Goal: Task Accomplishment & Management: Complete application form

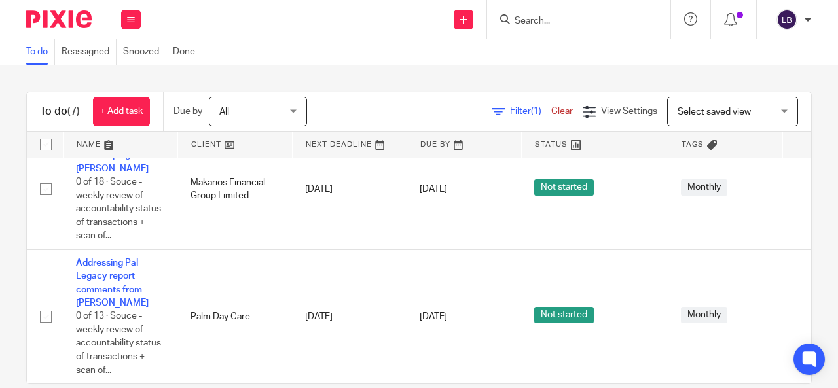
scroll to position [22, 0]
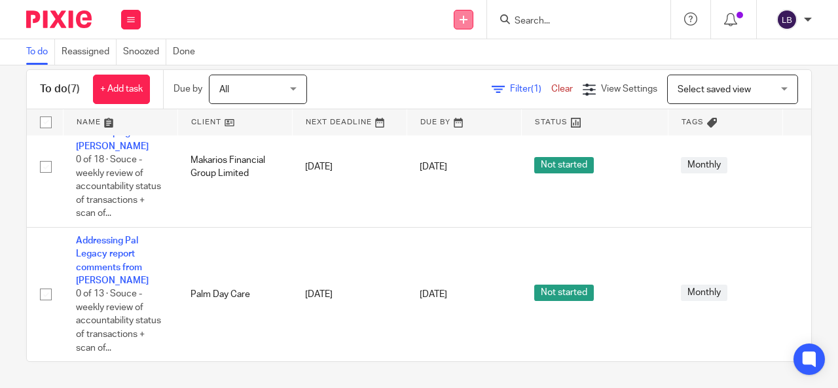
click at [463, 17] on icon at bounding box center [463, 20] width 8 height 8
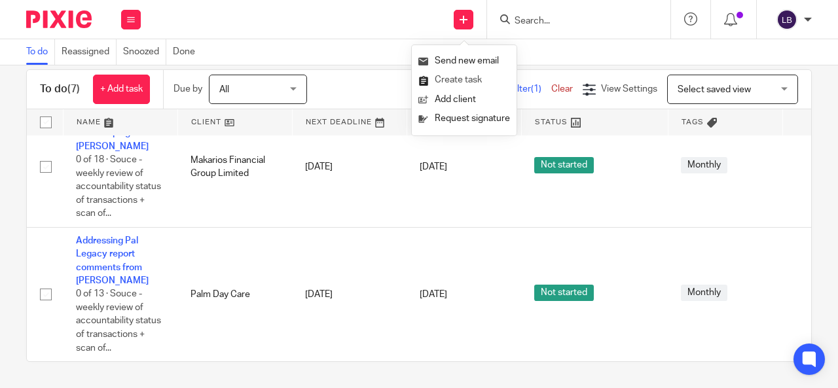
click at [457, 79] on link "Create task" at bounding box center [464, 80] width 92 height 19
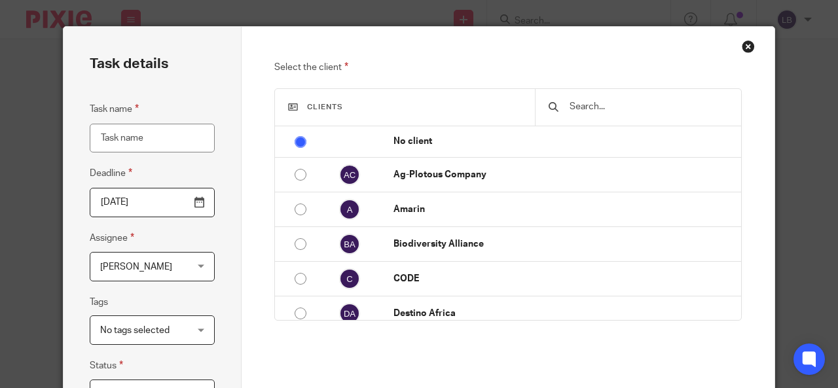
click at [131, 133] on input "Task name" at bounding box center [152, 138] width 125 height 29
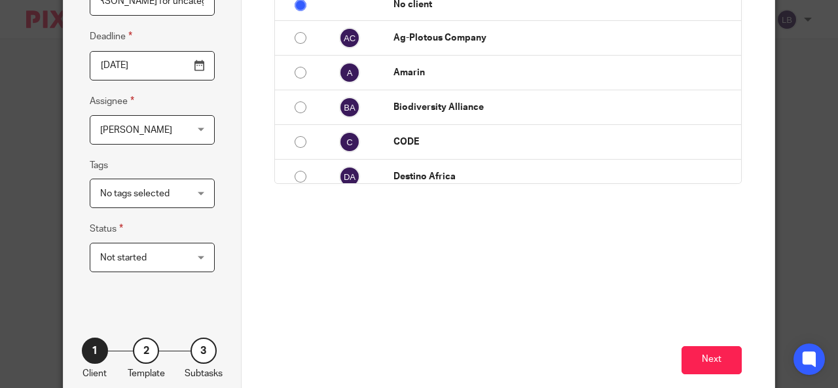
scroll to position [181, 0]
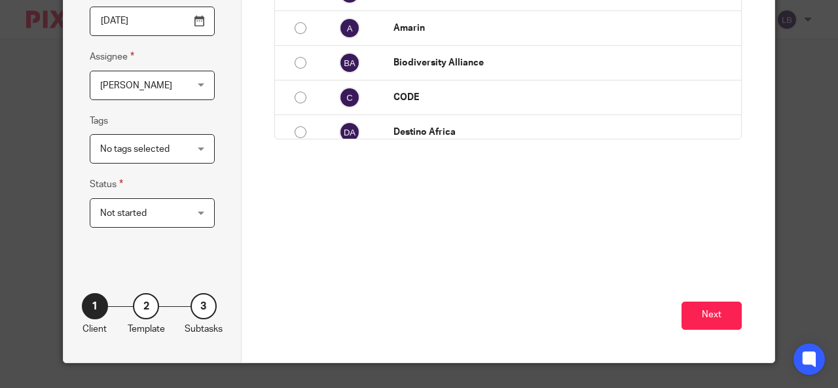
type input "Working on narrations from [PERSON_NAME] for uncategorized data"
click at [197, 213] on div "Not started Not started" at bounding box center [152, 212] width 125 height 29
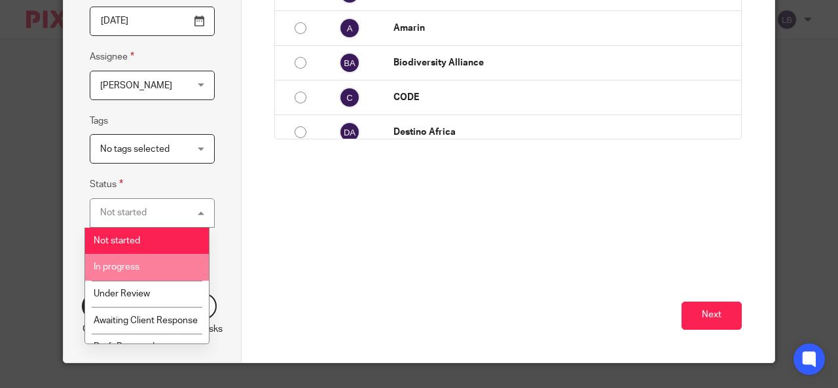
click at [135, 266] on span "In progress" at bounding box center [117, 266] width 46 height 9
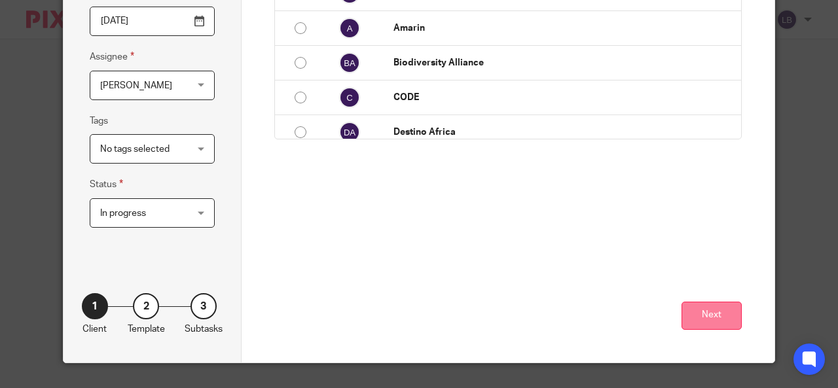
click at [708, 315] on button "Next" at bounding box center [711, 316] width 60 height 28
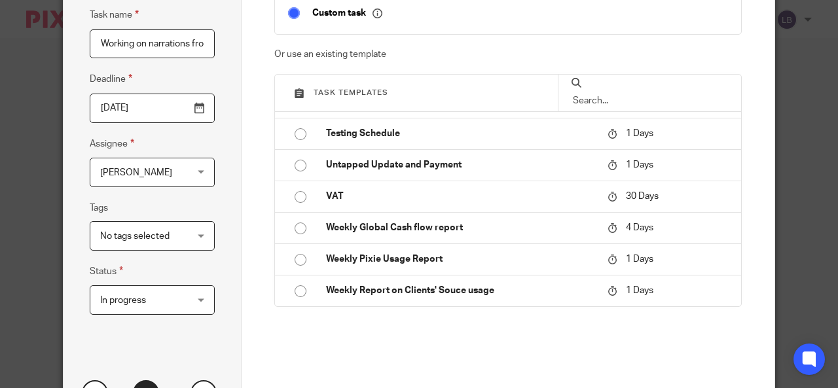
scroll to position [181, 0]
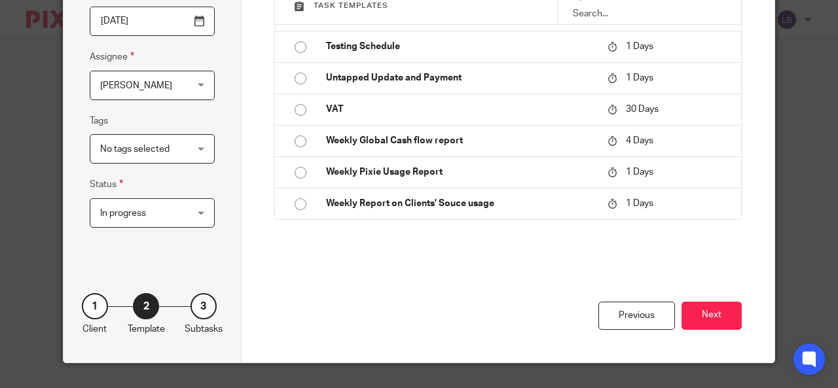
click at [91, 299] on div "1" at bounding box center [95, 306] width 26 height 26
click at [89, 308] on div "1" at bounding box center [95, 306] width 26 height 26
click at [619, 313] on div "Previous" at bounding box center [636, 316] width 77 height 28
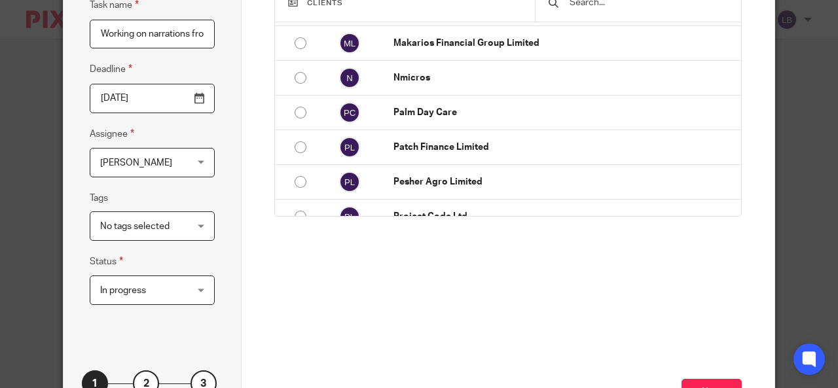
scroll to position [340, 0]
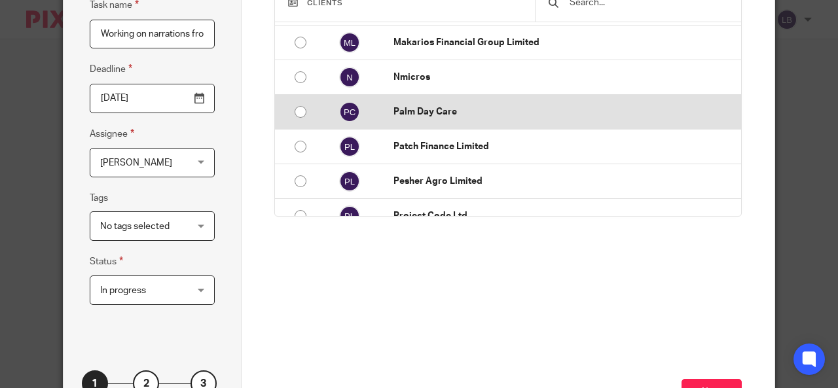
click at [294, 107] on input "radio" at bounding box center [300, 111] width 25 height 25
radio input "false"
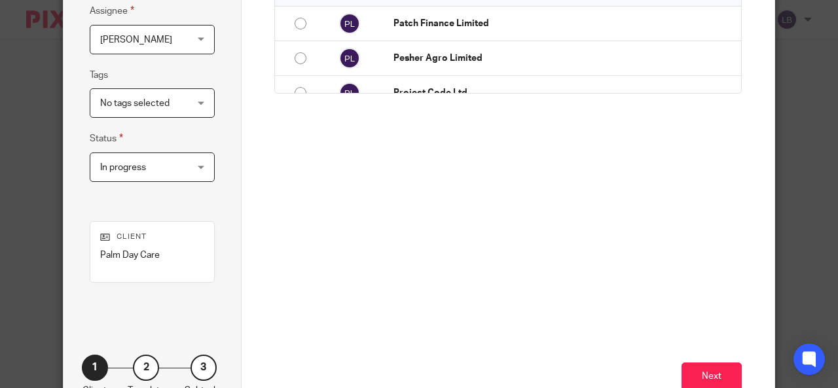
scroll to position [288, 0]
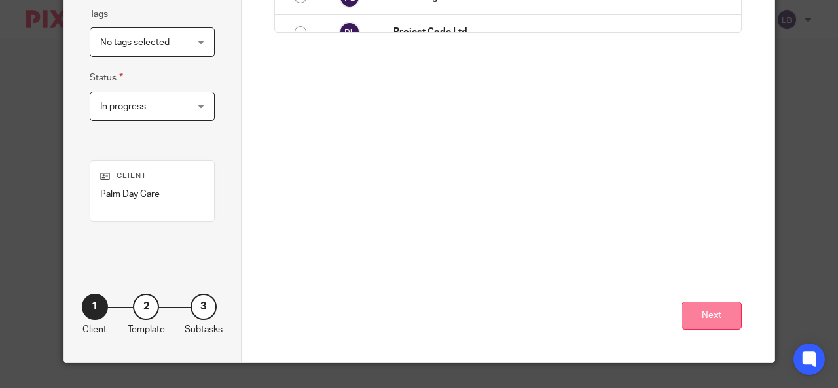
click at [720, 315] on button "Next" at bounding box center [711, 316] width 60 height 28
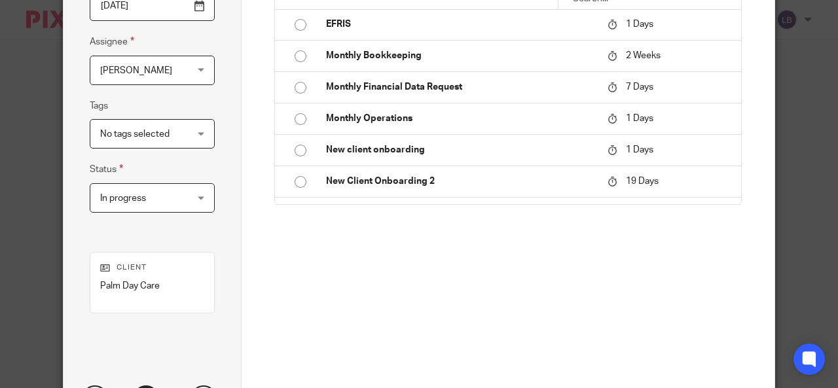
scroll to position [189, 0]
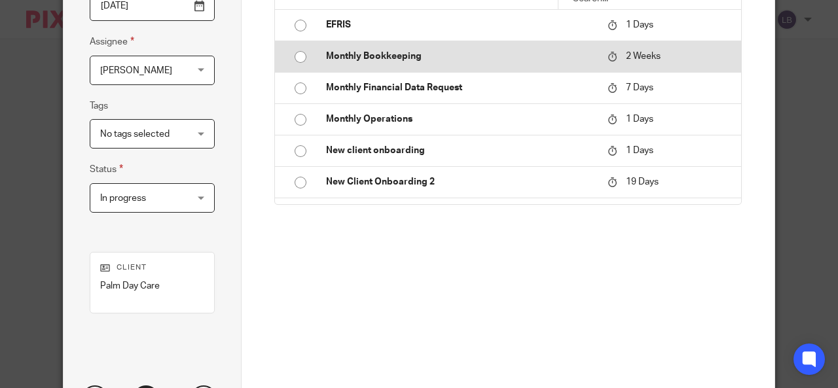
click at [291, 56] on input "radio" at bounding box center [300, 56] width 25 height 25
type input "[DATE]"
checkbox input "false"
radio input "false"
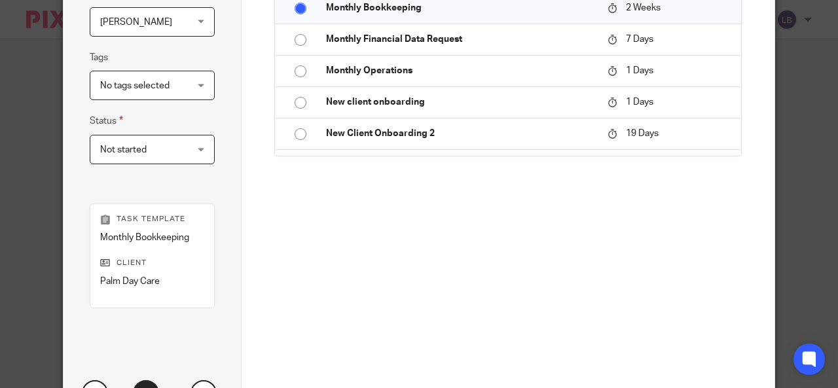
scroll to position [246, 0]
click at [196, 149] on div "Not started Not started" at bounding box center [152, 147] width 125 height 29
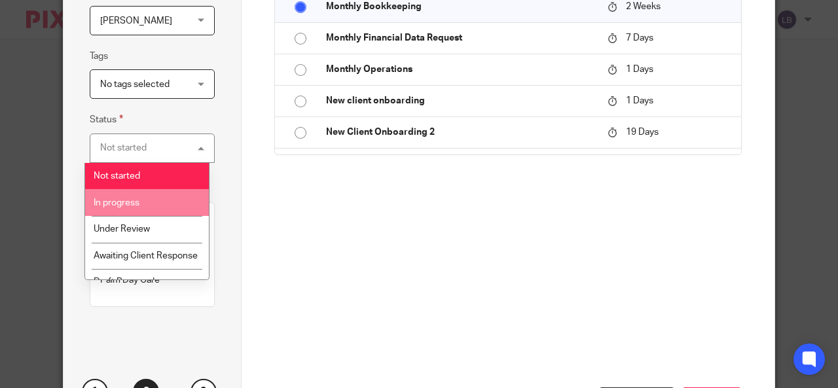
click at [139, 200] on span "In progress" at bounding box center [117, 202] width 46 height 9
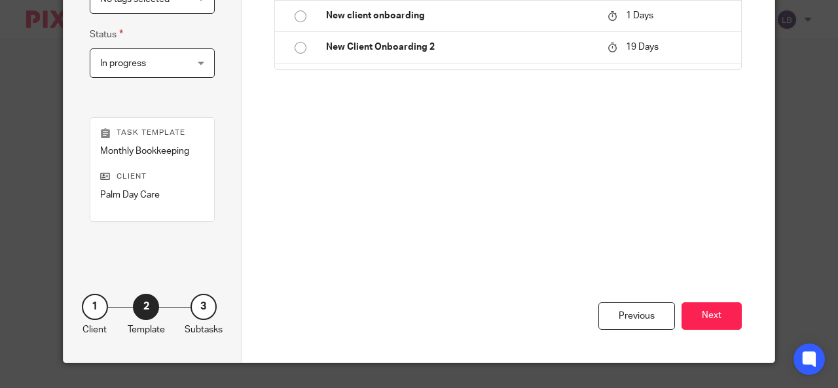
scroll to position [331, 0]
click at [711, 313] on button "Next" at bounding box center [711, 316] width 60 height 28
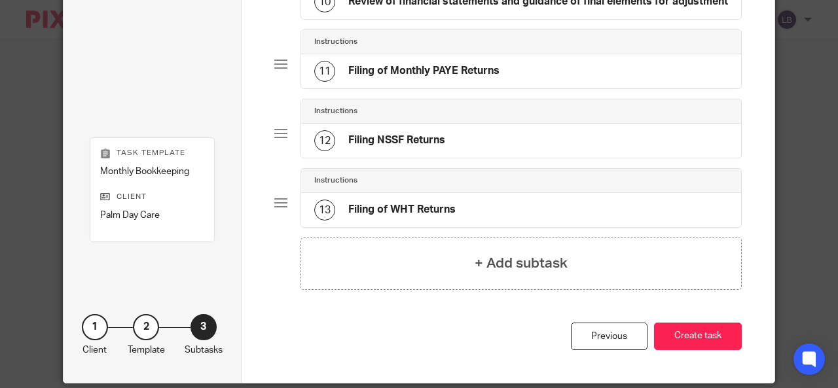
scroll to position [785, 0]
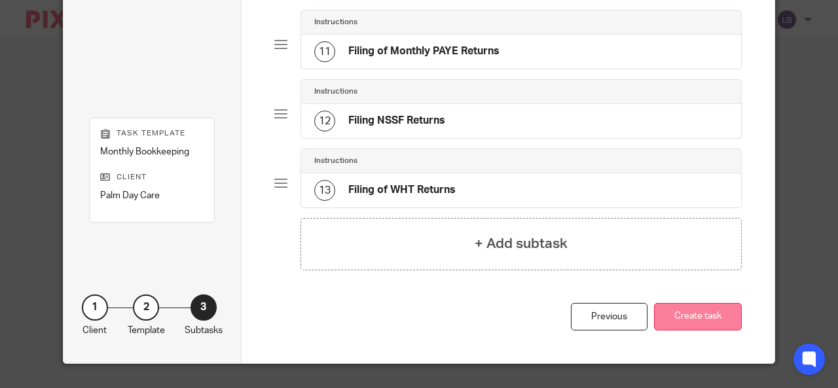
click at [686, 313] on button "Create task" at bounding box center [698, 317] width 88 height 28
